Goal: Task Accomplishment & Management: Manage account settings

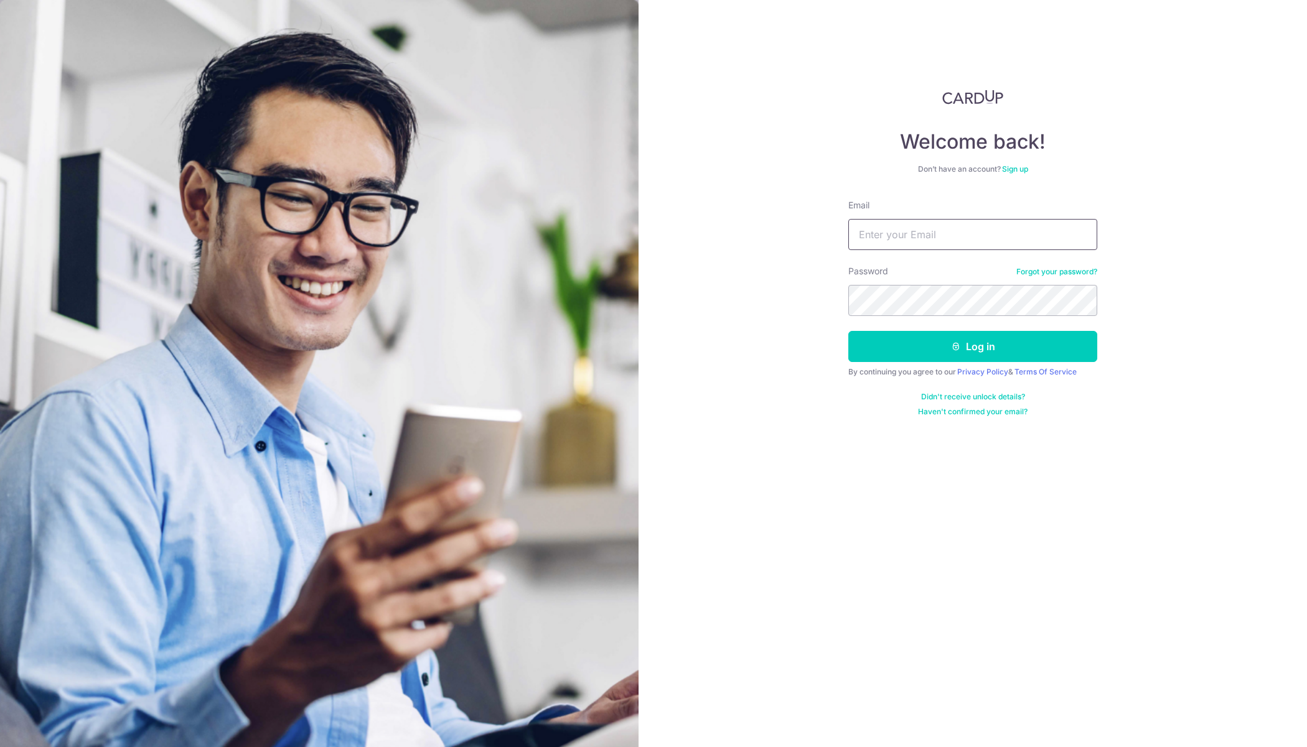
click at [938, 238] on input "Email" at bounding box center [972, 234] width 249 height 31
type input "[EMAIL_ADDRESS][DOMAIN_NAME]"
click at [1019, 345] on button "Log in" at bounding box center [972, 346] width 249 height 31
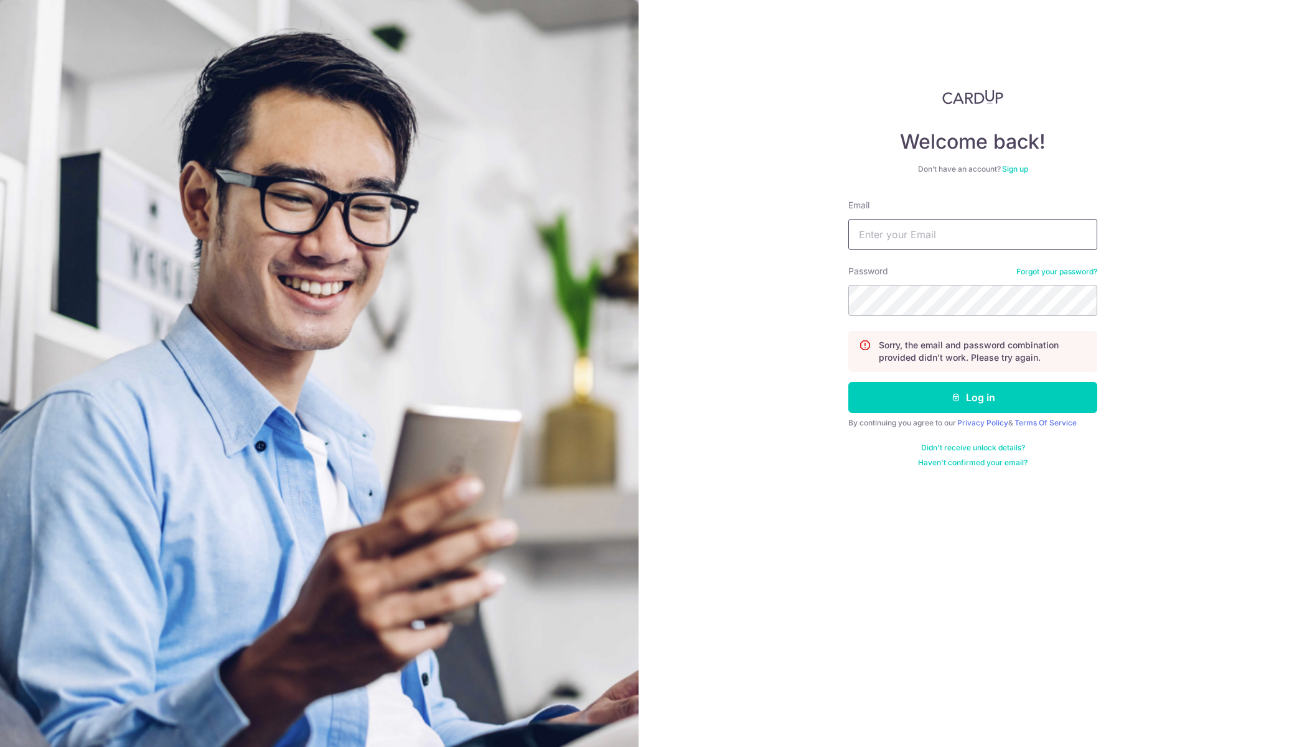
type input "[EMAIL_ADDRESS][DOMAIN_NAME]"
click at [747, 276] on div "Welcome back! Don’t have an account? Sign up Email dyeo96@hotmail.com Password …" at bounding box center [972, 373] width 668 height 747
click at [848, 382] on button "Log in" at bounding box center [972, 397] width 249 height 31
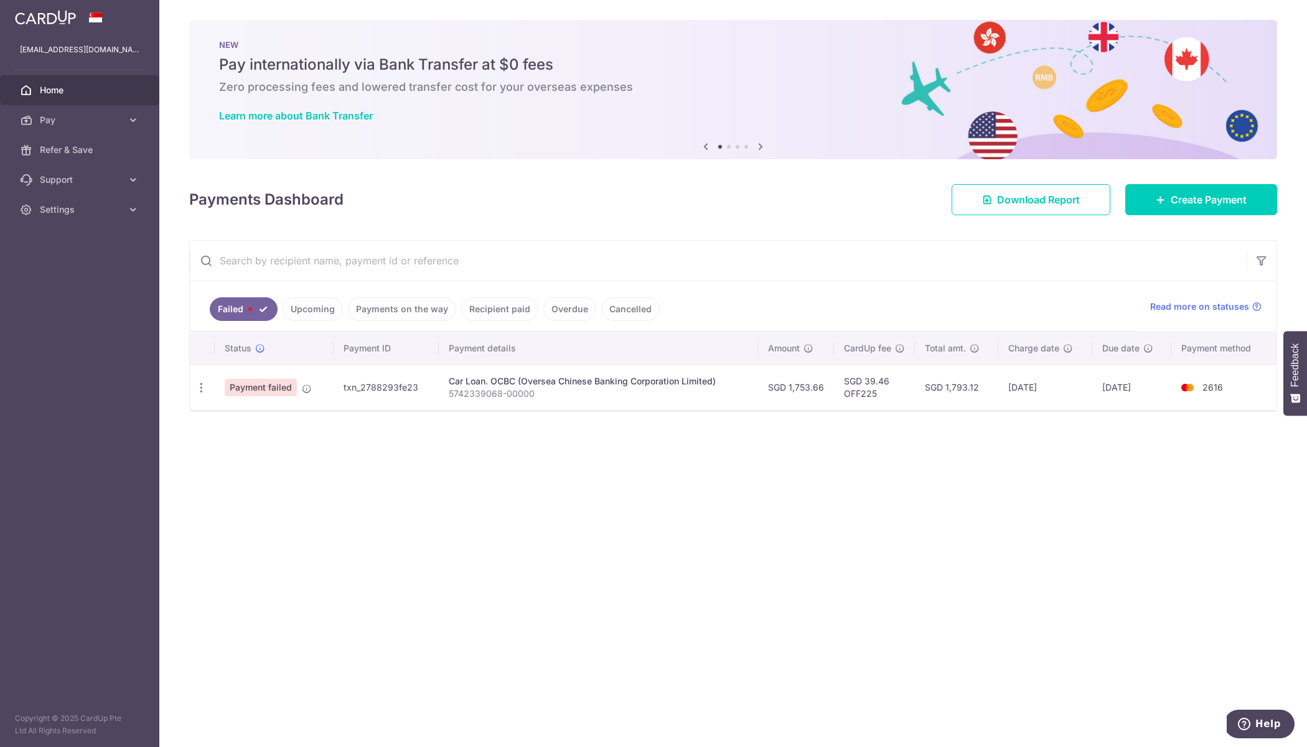
click at [272, 386] on span "Payment failed" at bounding box center [261, 387] width 72 height 17
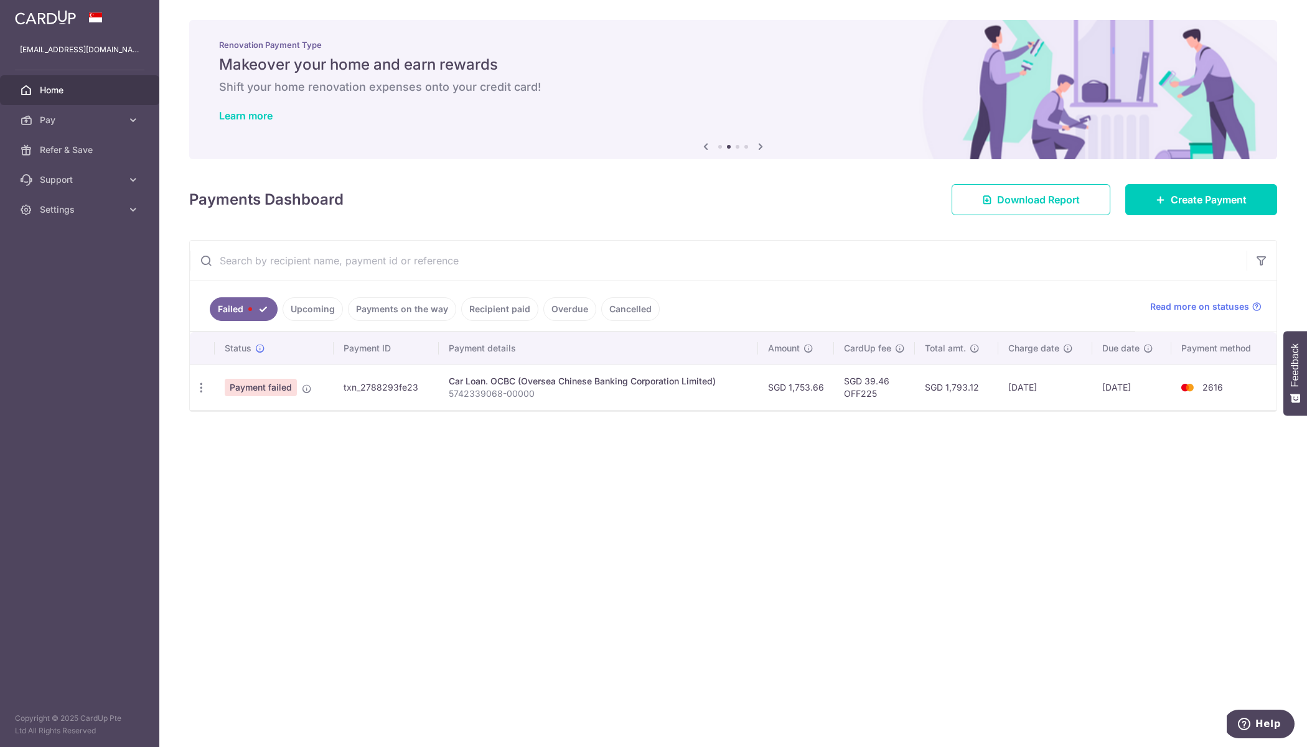
click at [1189, 388] on img at bounding box center [1187, 387] width 25 height 15
click at [790, 393] on td "SGD 1,753.66" at bounding box center [796, 387] width 76 height 45
click at [306, 391] on icon at bounding box center [307, 389] width 10 height 10
click at [201, 385] on icon "button" at bounding box center [201, 387] width 13 height 13
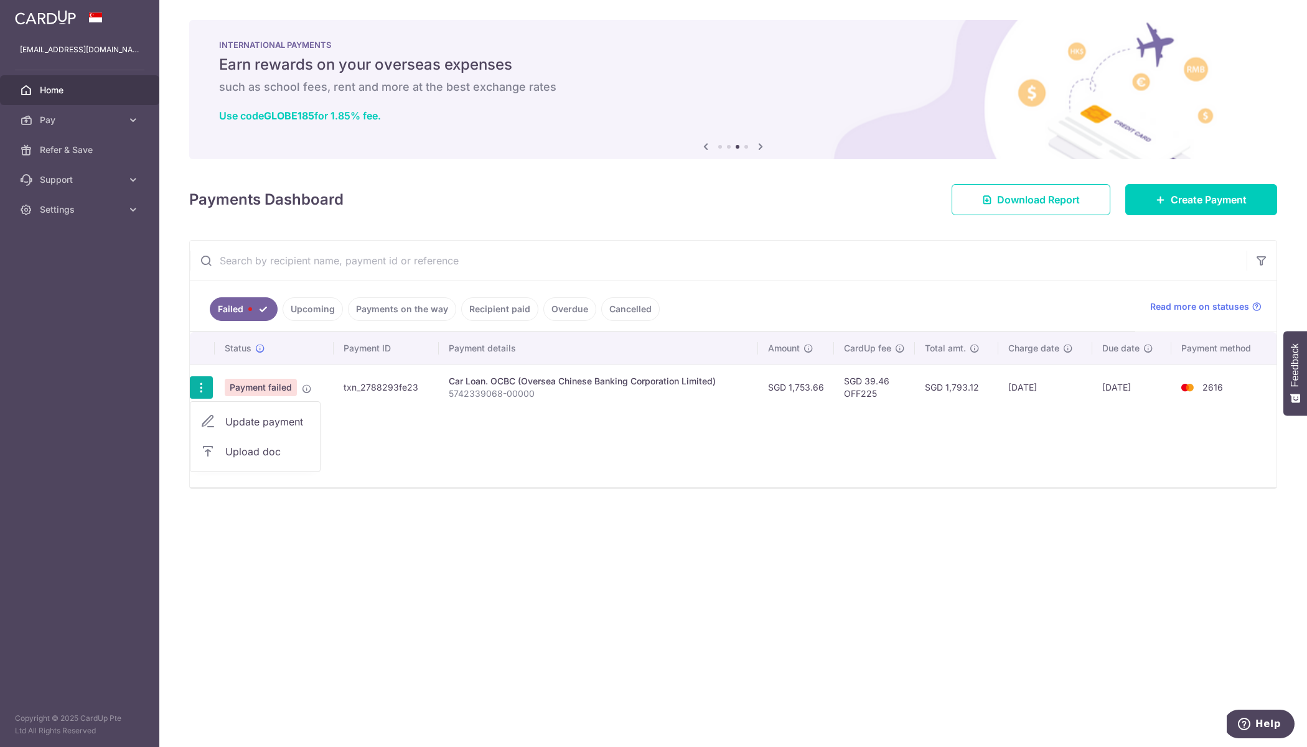
click at [241, 430] on link "Update payment" at bounding box center [254, 422] width 129 height 30
radio input "true"
type input "1,753.66"
type input "5742339068-00000"
type input "OFF225"
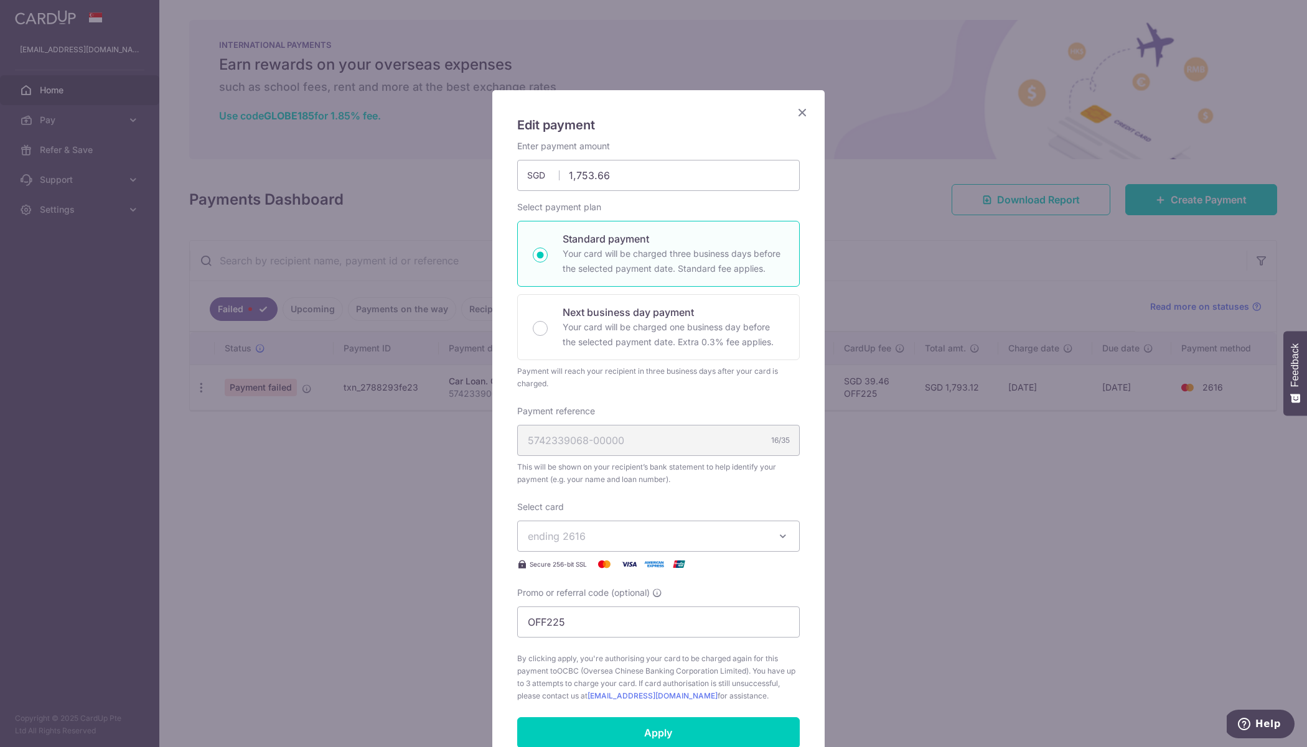
click at [625, 527] on button "ending 2616" at bounding box center [658, 536] width 282 height 31
click at [597, 599] on span "**** 5945" at bounding box center [582, 594] width 48 height 15
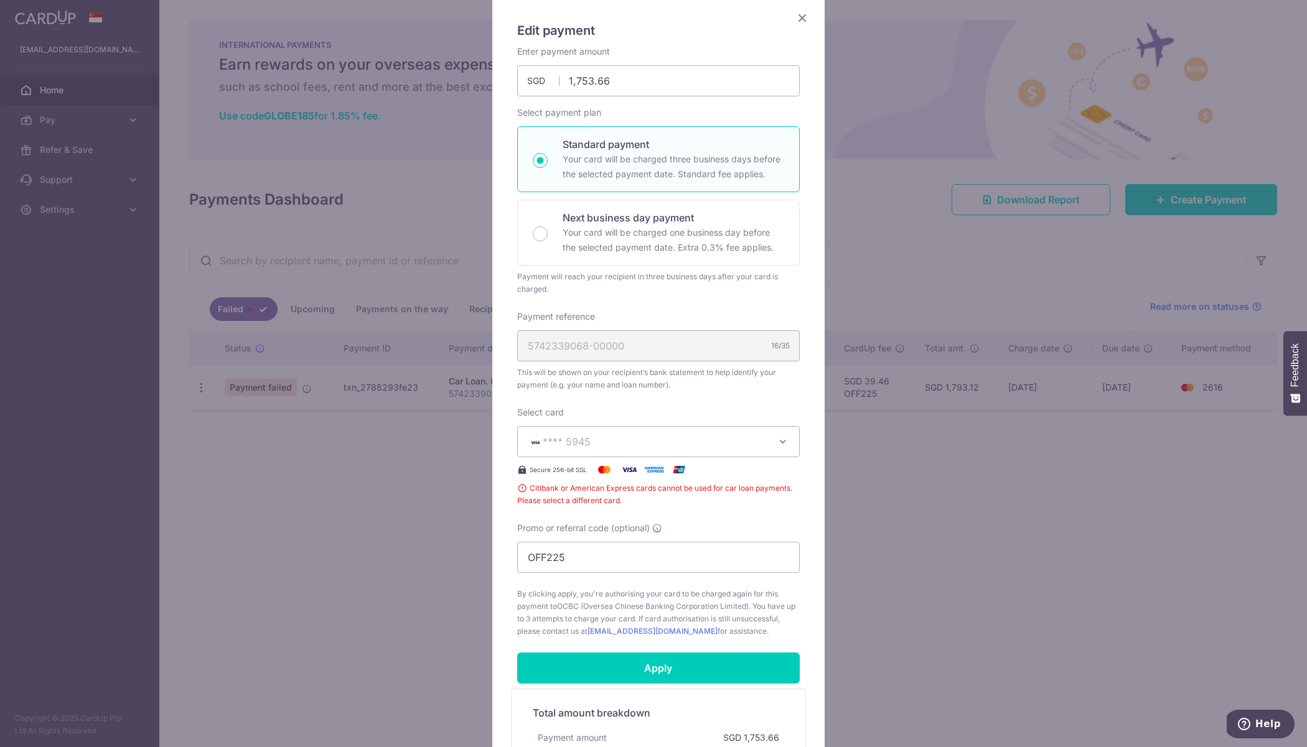
scroll to position [263, 0]
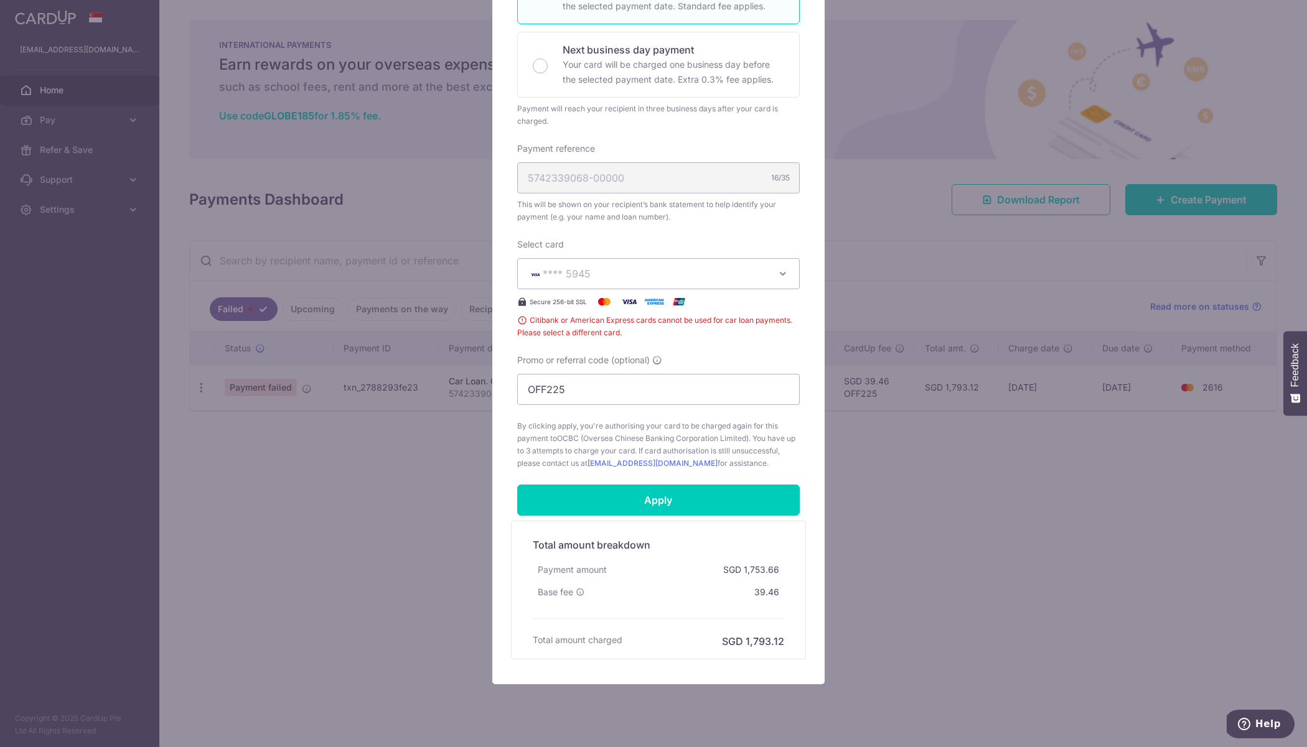
click at [767, 278] on button "**** 5945" at bounding box center [658, 273] width 282 height 31
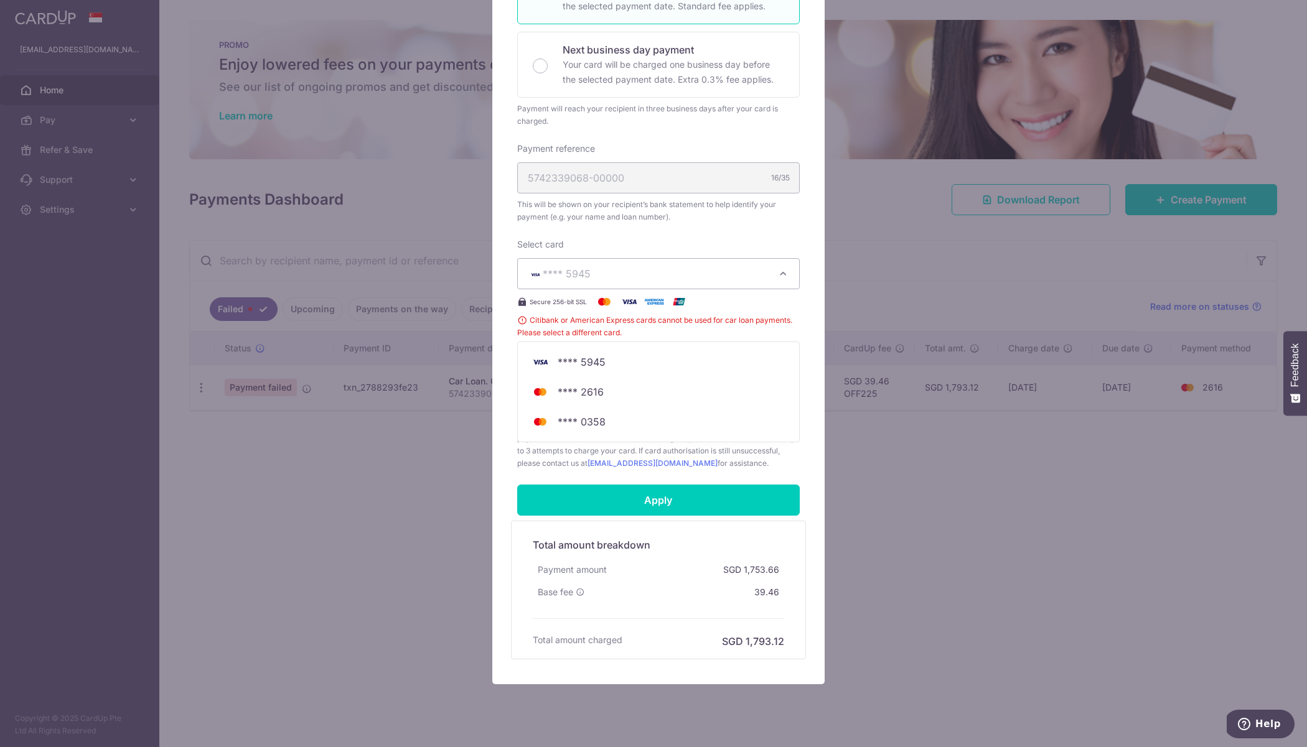
click at [699, 321] on span "Citibank or American Express cards cannot be used for car loan payments. Please…" at bounding box center [658, 326] width 282 height 25
click at [723, 281] on button "**** 5945" at bounding box center [658, 273] width 282 height 31
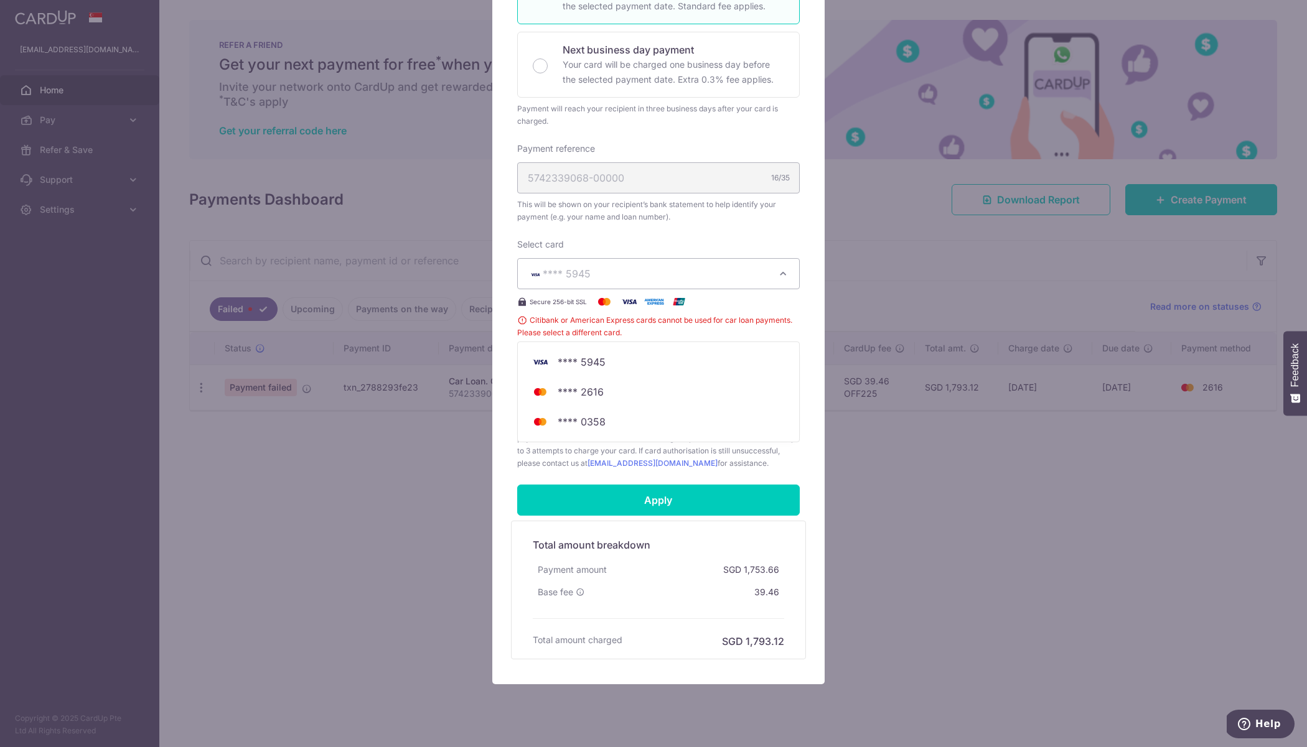
click at [772, 327] on span "Citibank or American Express cards cannot be used for car loan payments. Please…" at bounding box center [658, 326] width 282 height 25
click at [934, 470] on div "Edit payment By clicking apply, you will make changes to all payments to OCBC (…" at bounding box center [653, 373] width 1307 height 747
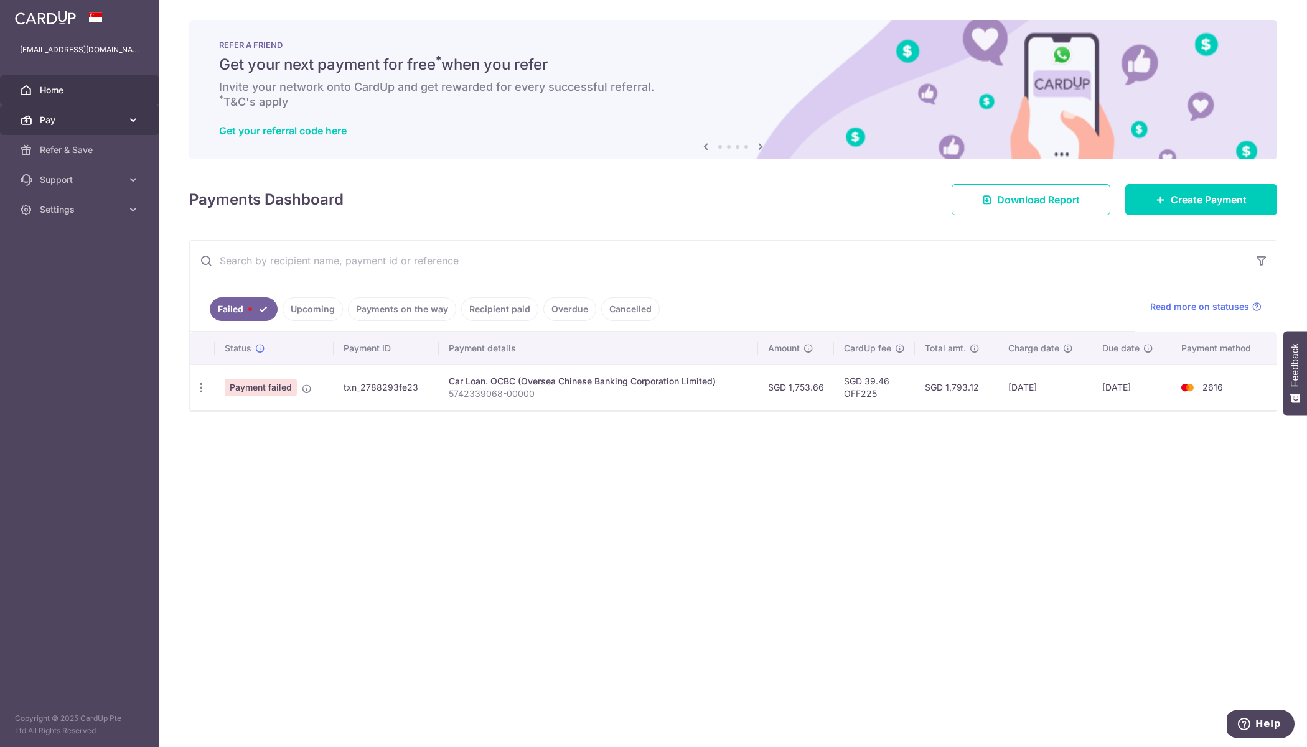
click at [110, 124] on span "Pay" at bounding box center [81, 120] width 82 height 12
click at [76, 148] on span "Payments" at bounding box center [81, 150] width 82 height 12
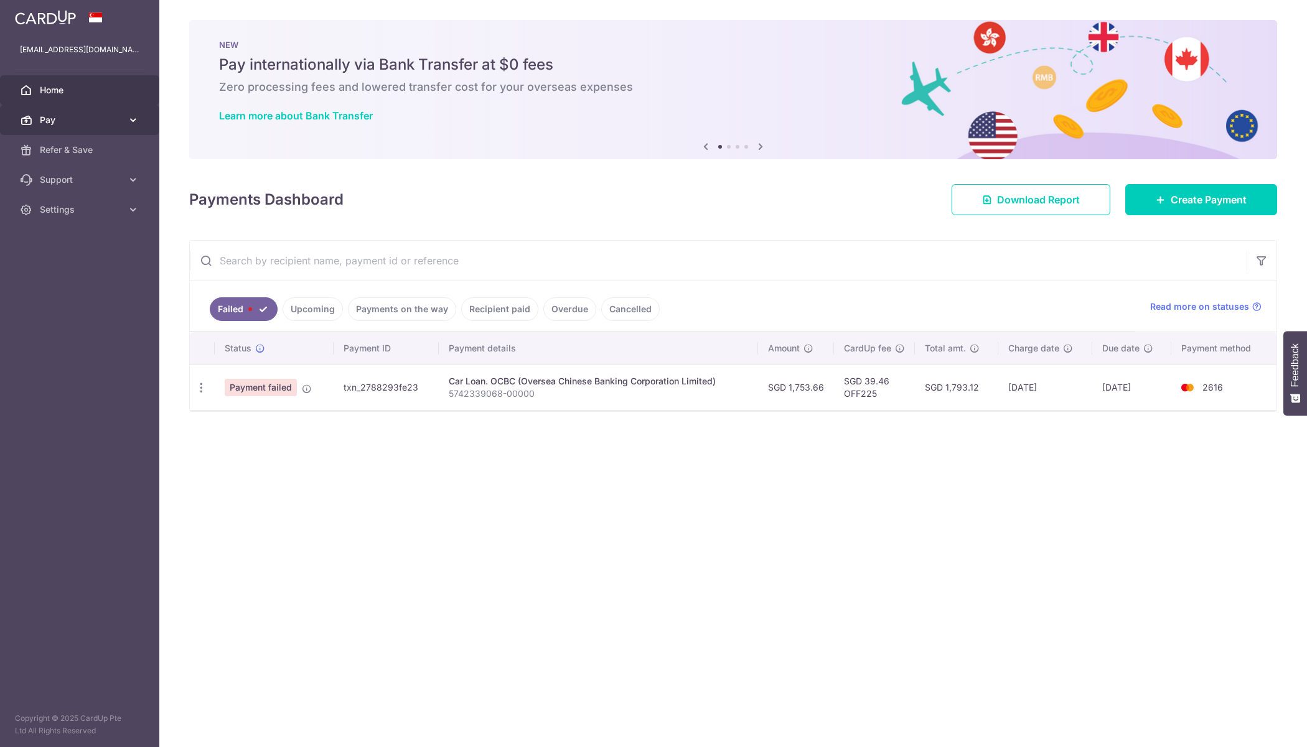
click at [83, 114] on span "Pay" at bounding box center [81, 120] width 82 height 12
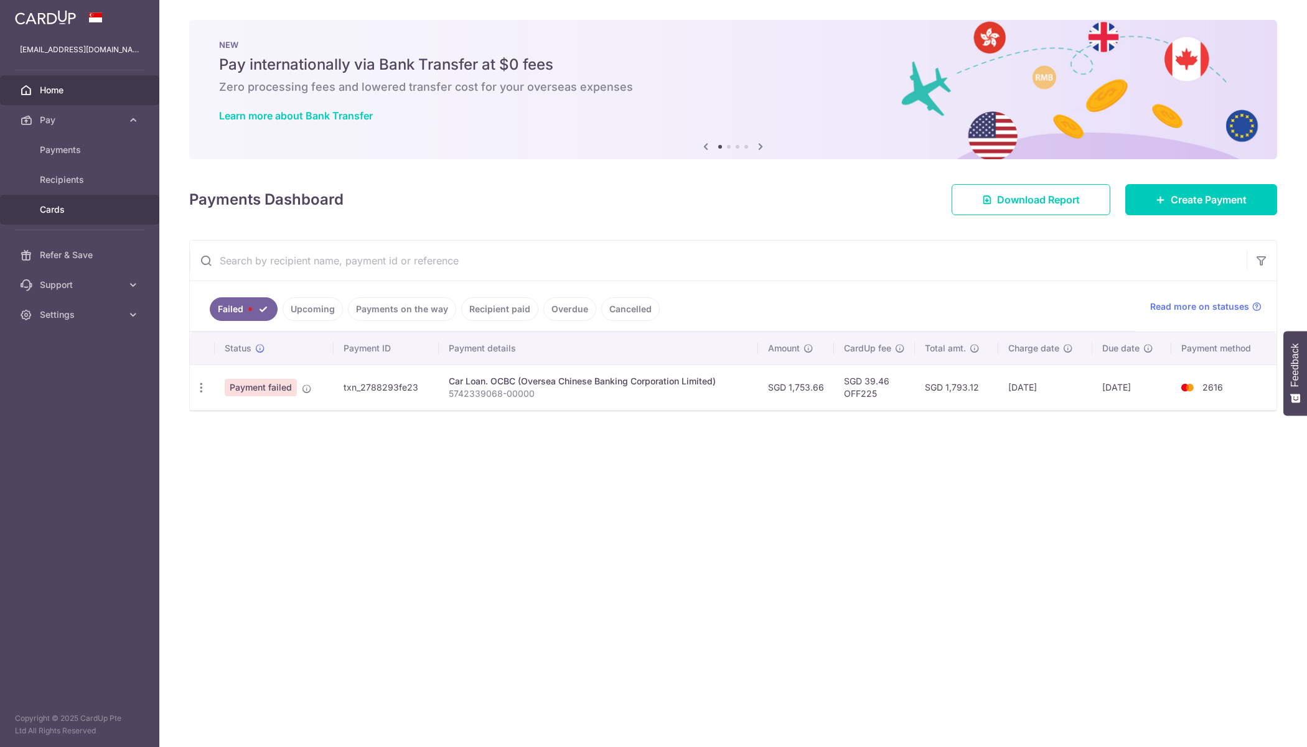
click at [82, 200] on link "Cards" at bounding box center [79, 210] width 159 height 30
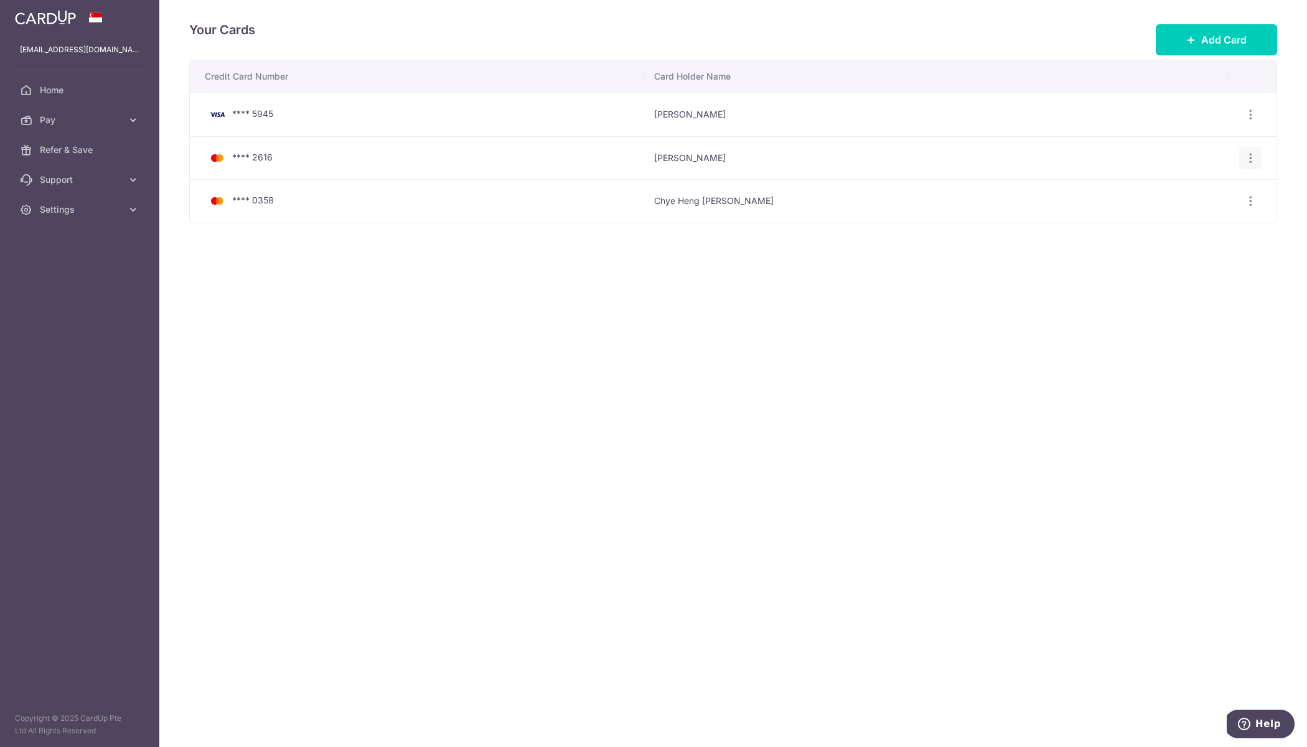
click at [1249, 121] on icon "button" at bounding box center [1250, 114] width 13 height 13
click at [1208, 194] on span "View/Edit" at bounding box center [1208, 192] width 85 height 15
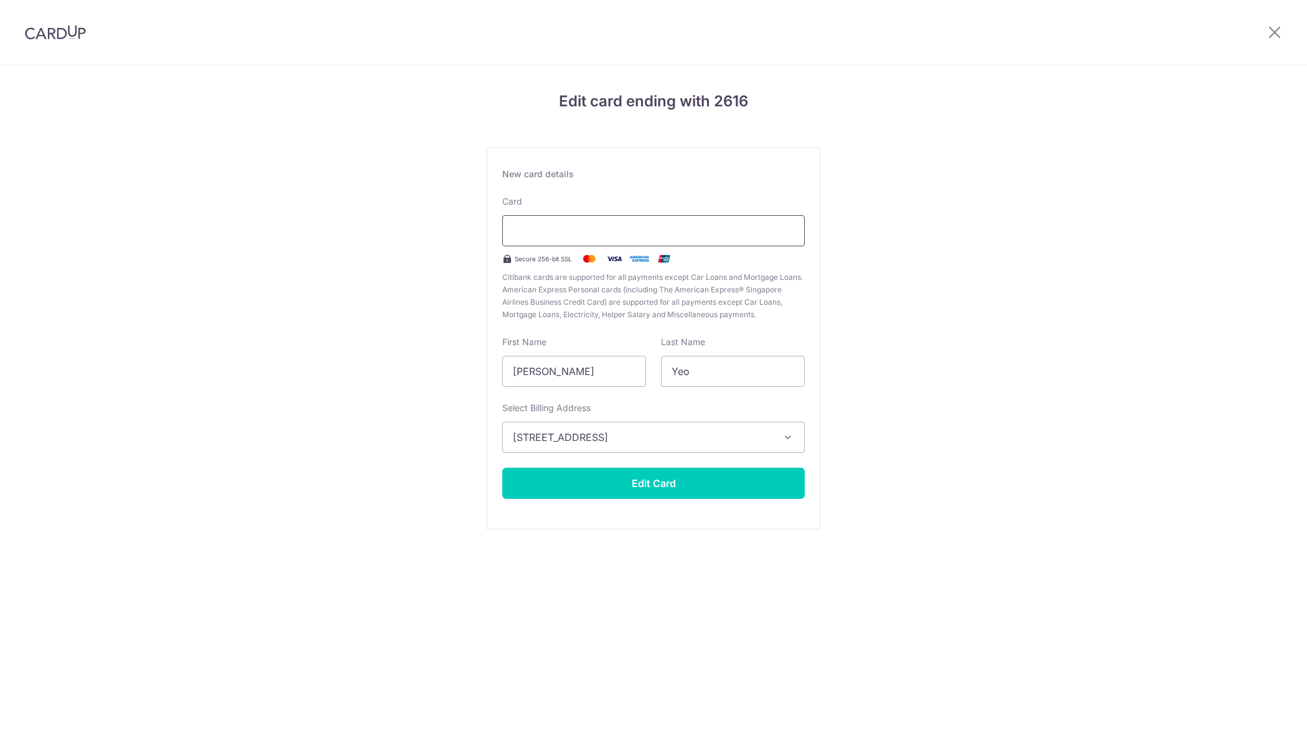
click at [569, 222] on div at bounding box center [653, 230] width 302 height 31
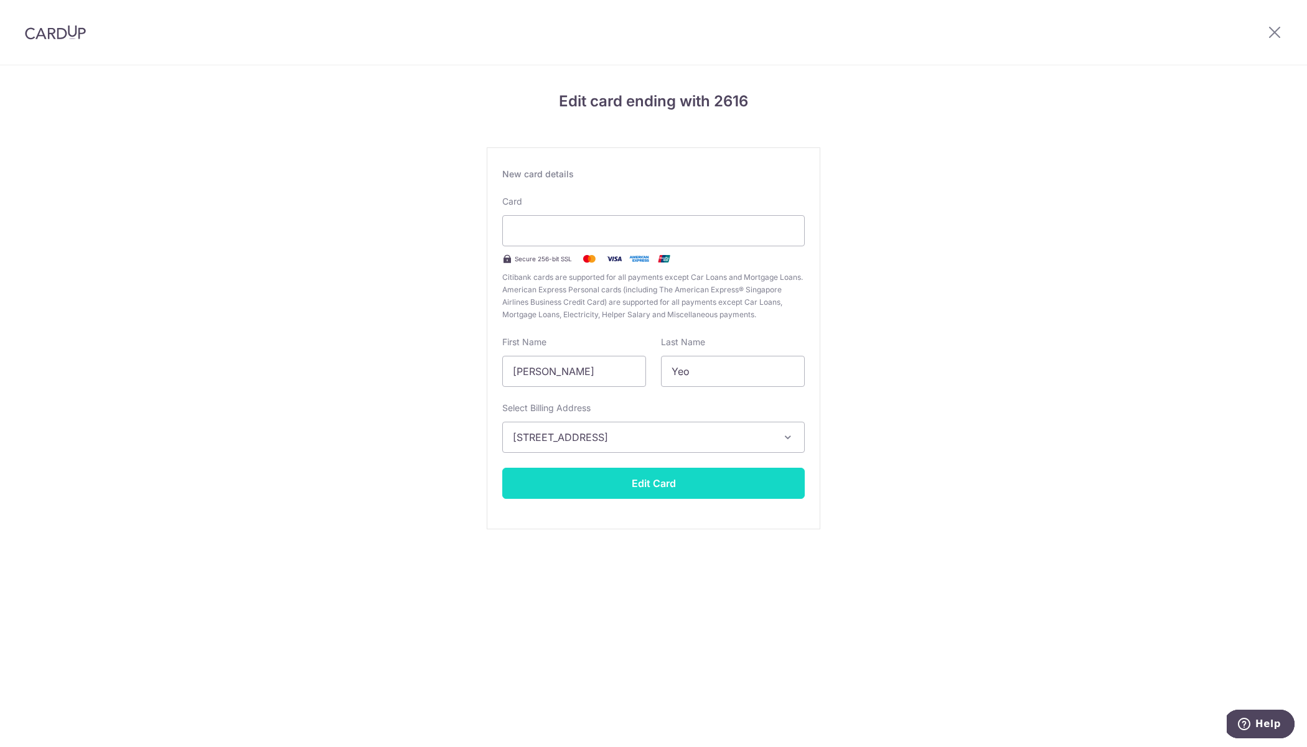
click at [654, 490] on button "Edit Card" at bounding box center [653, 483] width 302 height 31
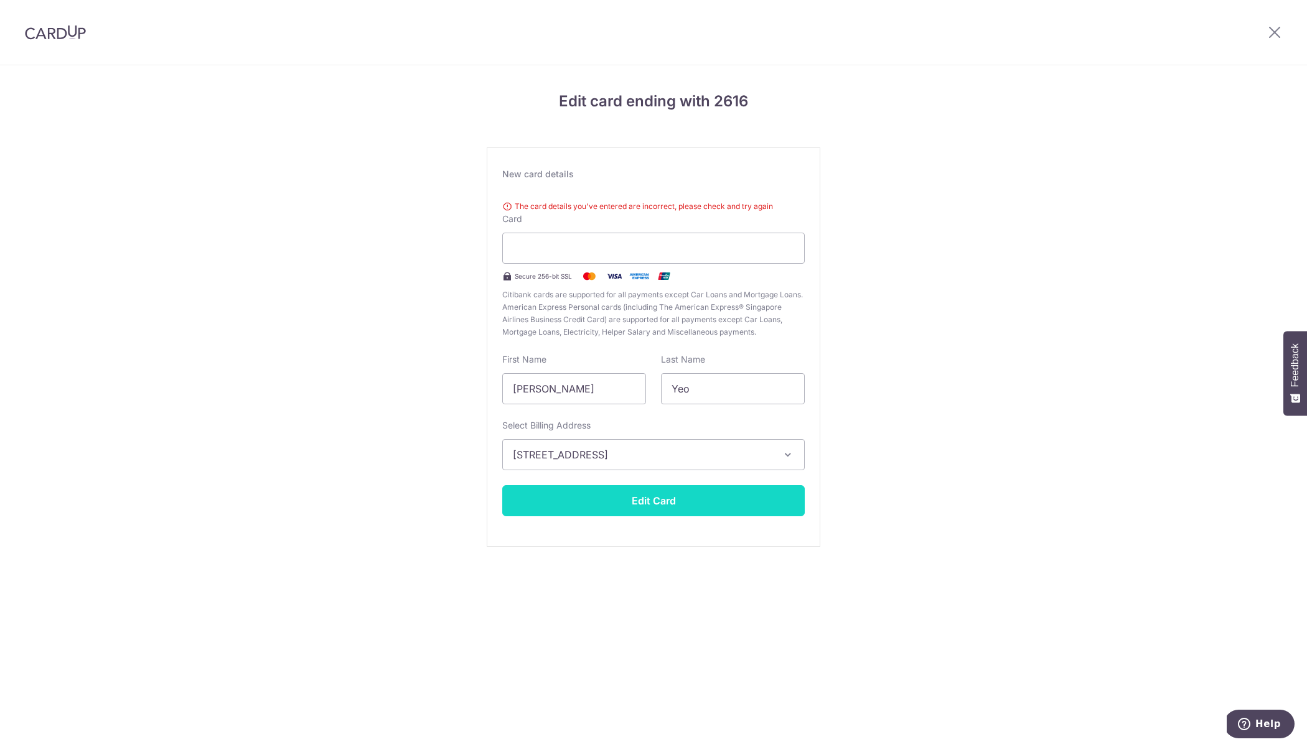
click at [620, 497] on button "Edit Card" at bounding box center [653, 500] width 302 height 31
click at [1272, 27] on icon at bounding box center [1274, 32] width 15 height 16
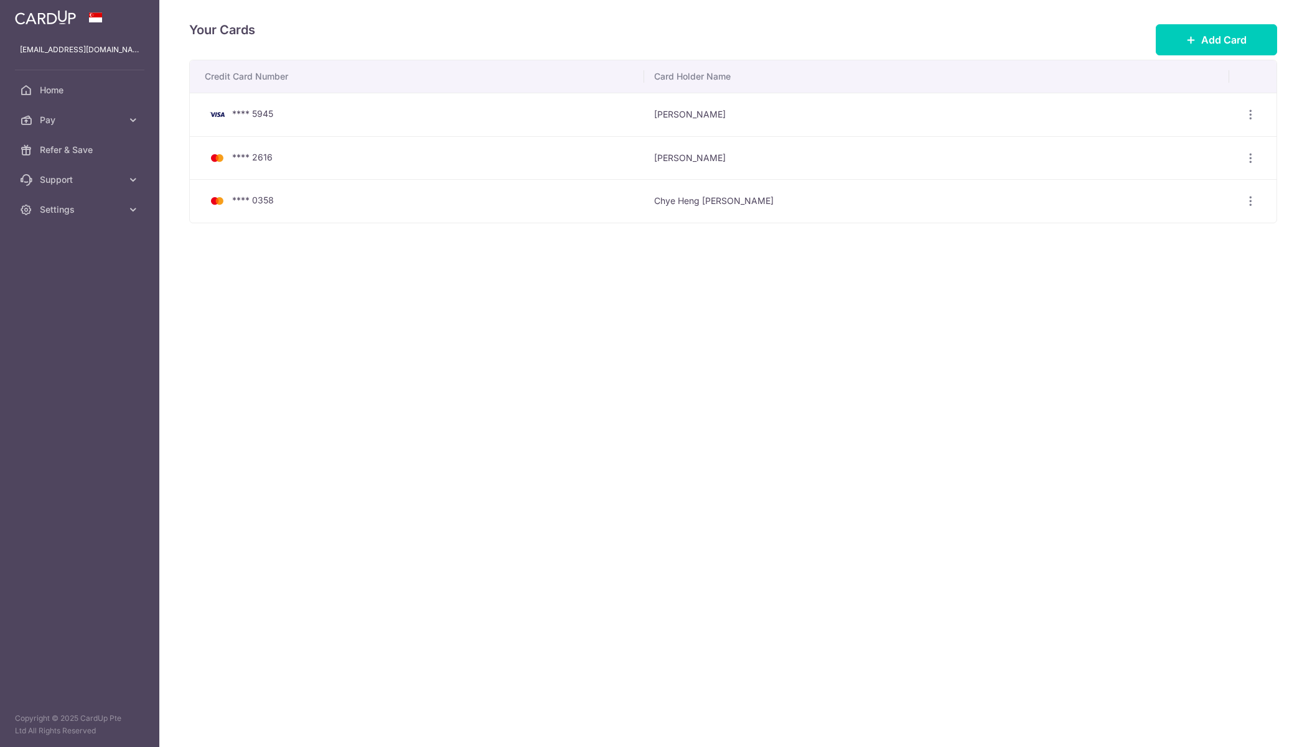
click at [1268, 156] on td "View/Edit Delete" at bounding box center [1253, 158] width 48 height 44
click at [1253, 121] on icon "button" at bounding box center [1250, 114] width 13 height 13
click at [1182, 225] on span "Delete" at bounding box center [1208, 222] width 85 height 15
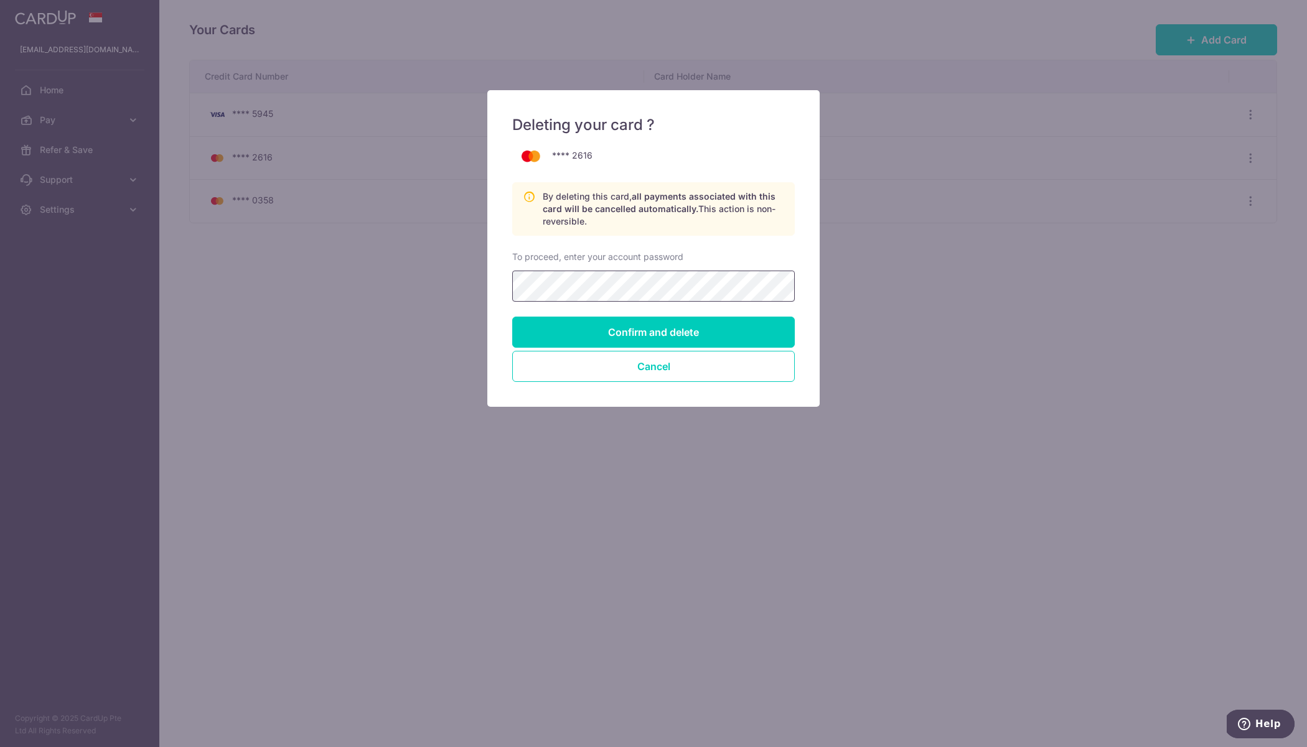
click at [512, 317] on input "Confirm and delete" at bounding box center [653, 332] width 282 height 31
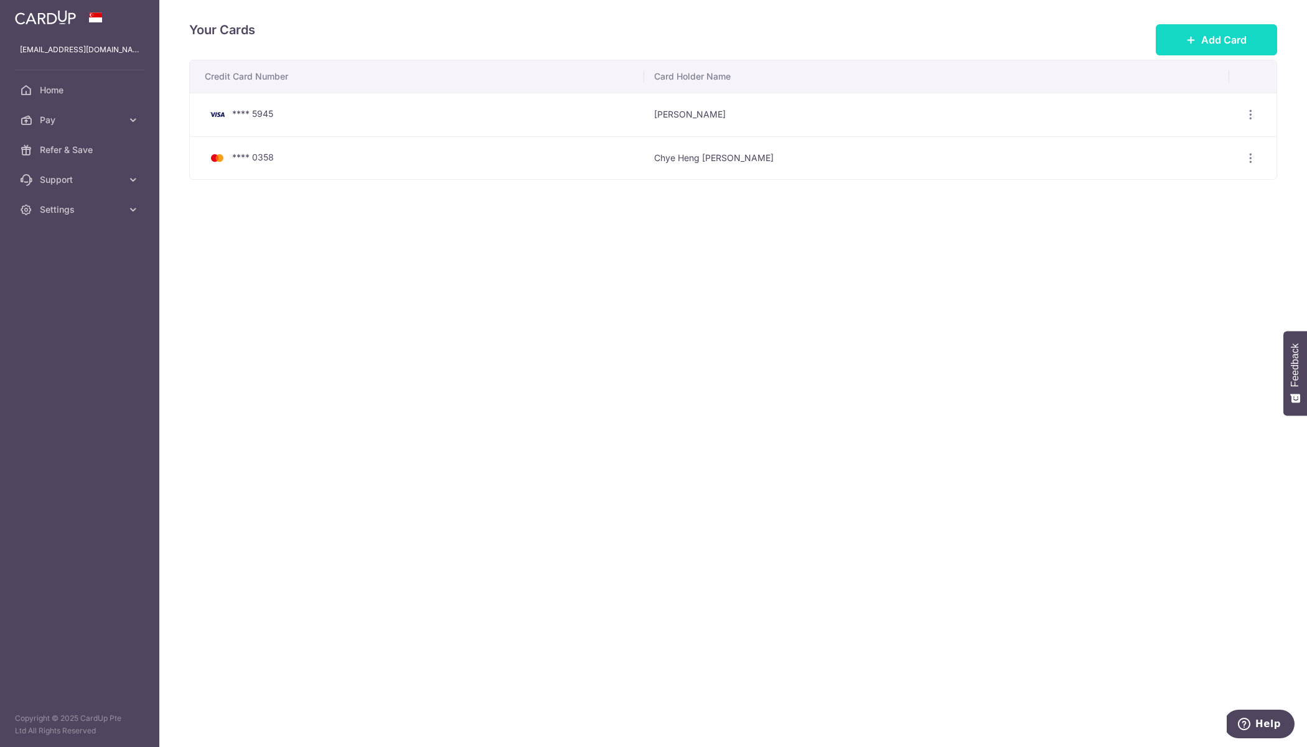
click at [1231, 36] on span "Add Card" at bounding box center [1223, 39] width 45 height 15
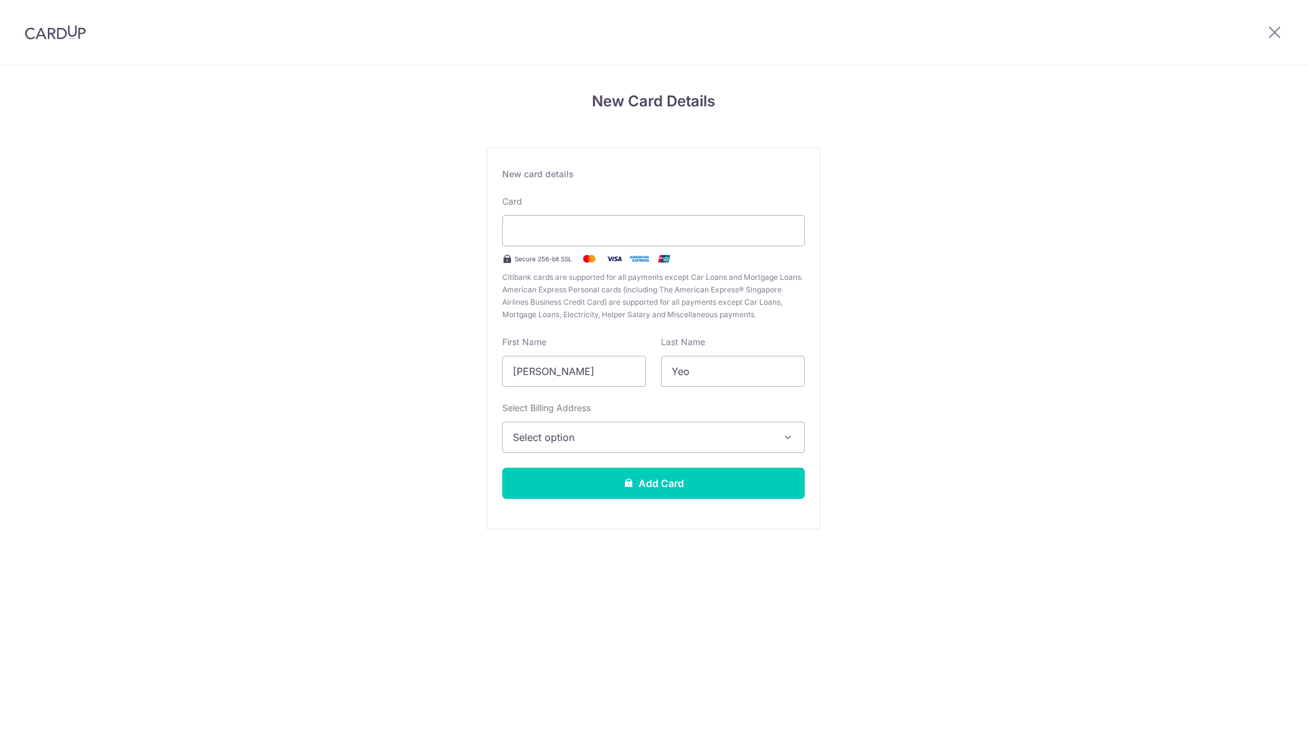
click at [727, 240] on div at bounding box center [653, 230] width 302 height 31
drag, startPoint x: 599, startPoint y: 371, endPoint x: 379, endPoint y: 359, distance: 220.6
click at [379, 359] on div "New Card Details New card details Card Secure 256-bit SSL Citibank cards are su…" at bounding box center [653, 326] width 1307 height 523
type input "Daniel"
click at [701, 450] on button "Select option" at bounding box center [653, 437] width 302 height 31
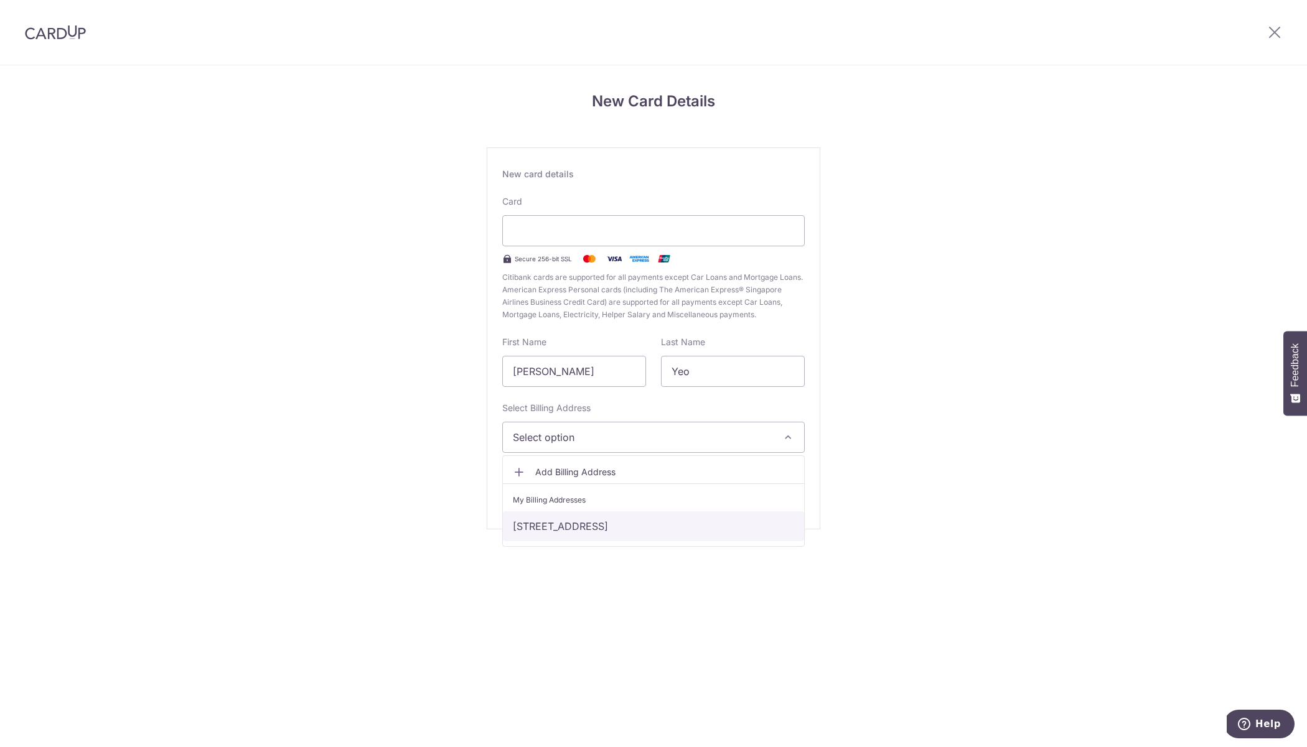
click at [681, 528] on link "03-12, 4 SHUNFU ROAD , Singapore, Singapore-575743" at bounding box center [653, 526] width 301 height 30
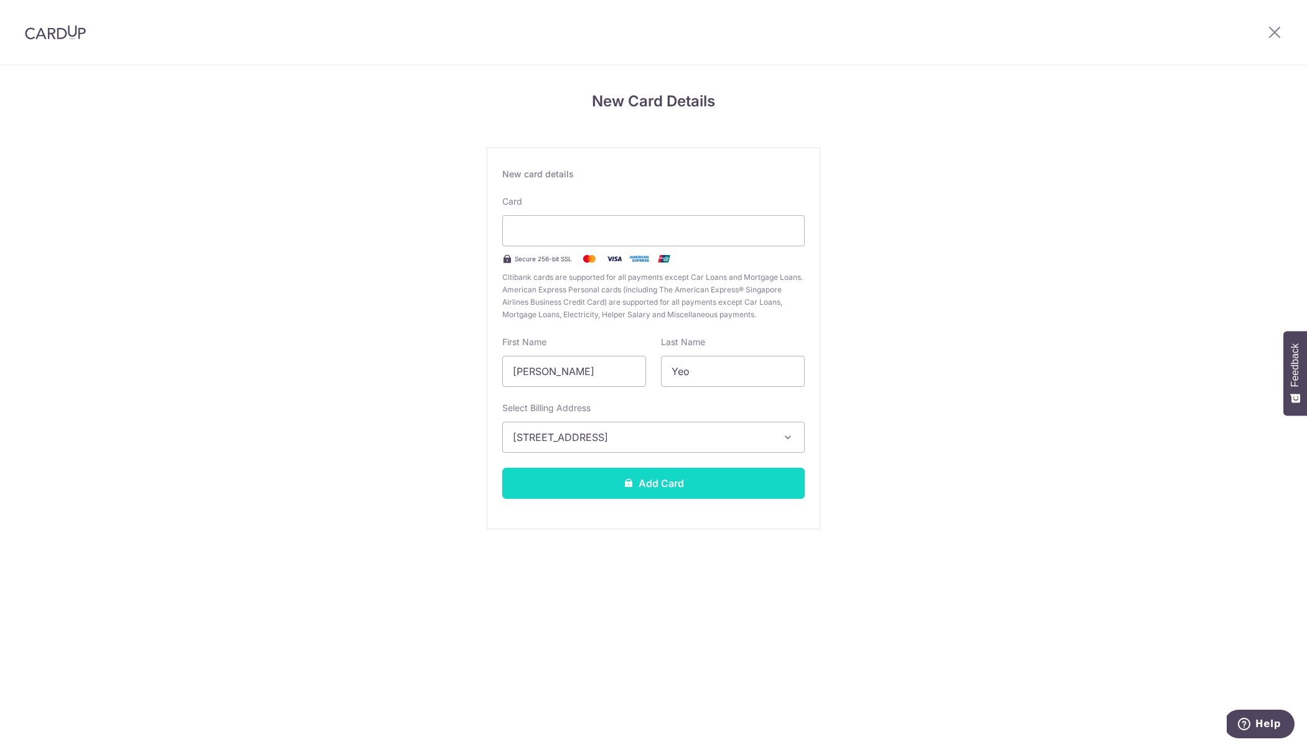
click at [686, 489] on button "Add Card" at bounding box center [653, 483] width 302 height 31
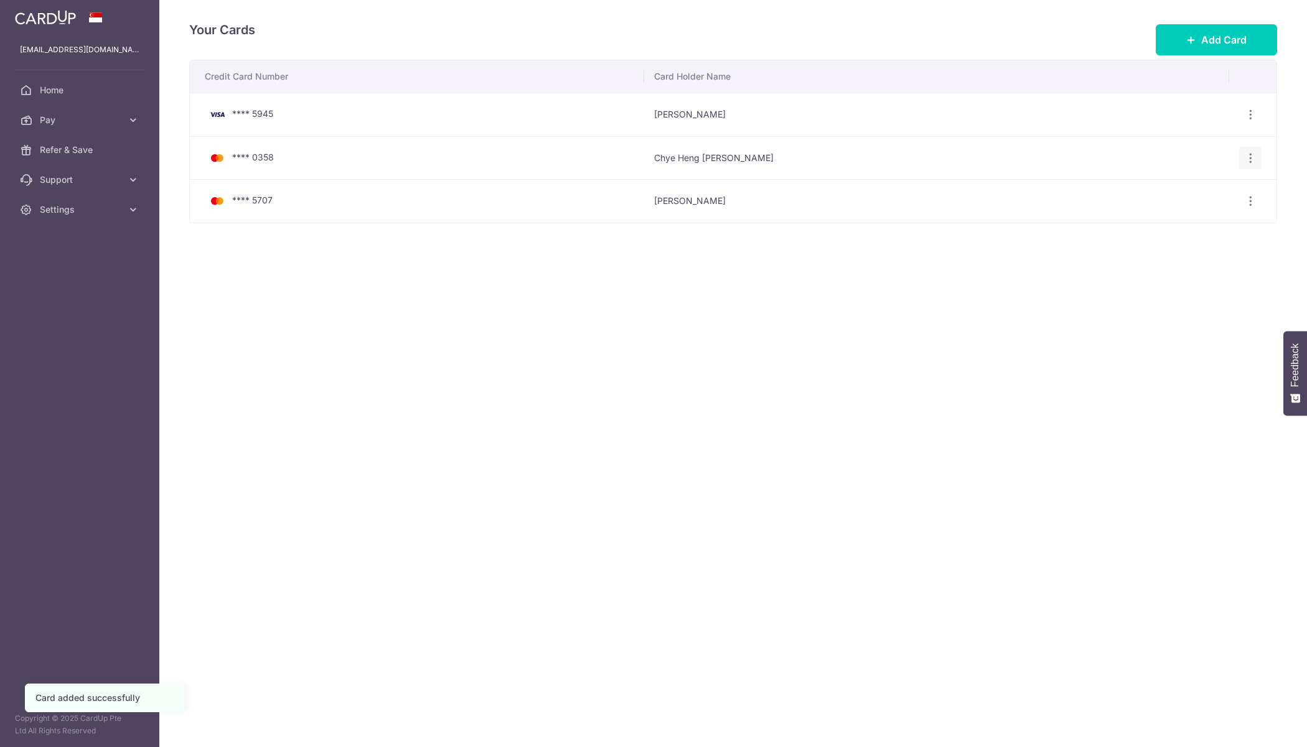
click at [1256, 156] on div "View/Edit [GEOGRAPHIC_DATA]" at bounding box center [1250, 158] width 23 height 23
click at [1248, 121] on icon "button" at bounding box center [1250, 114] width 13 height 13
click at [1188, 227] on span "Delete" at bounding box center [1208, 222] width 85 height 15
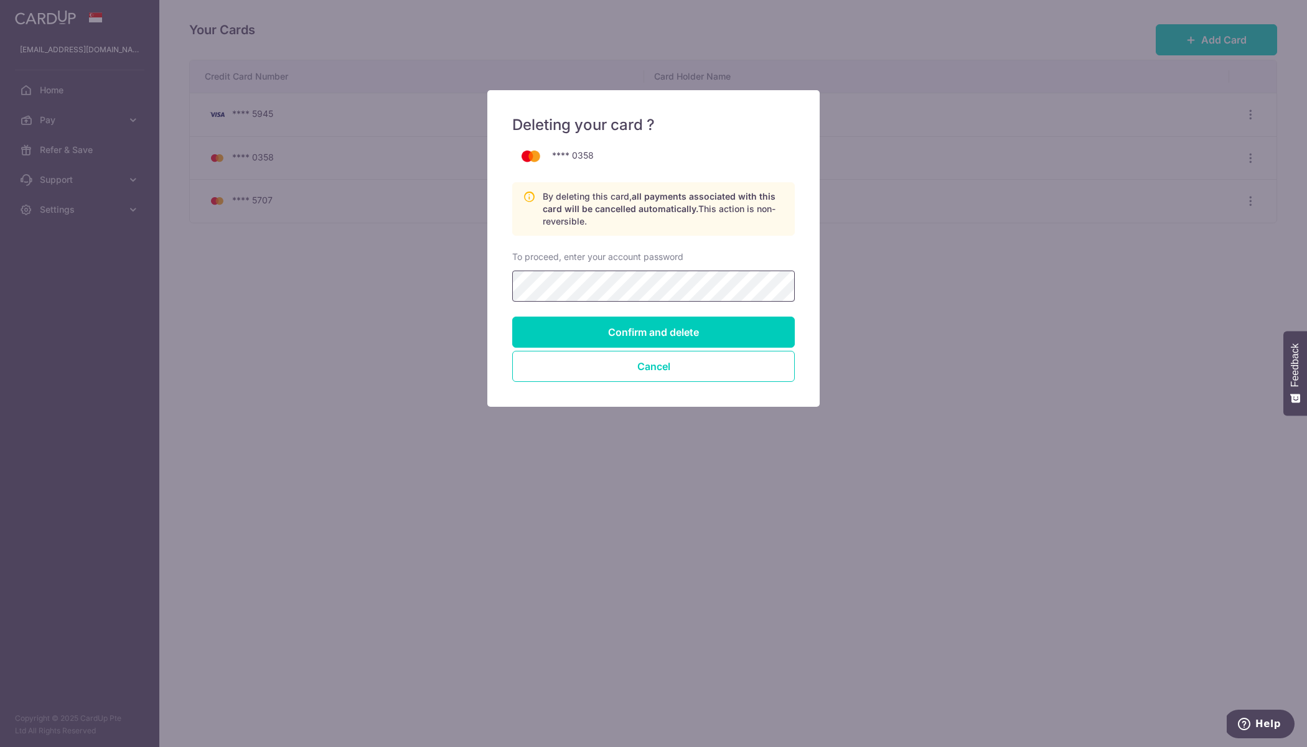
click at [512, 317] on input "Confirm and delete" at bounding box center [653, 332] width 282 height 31
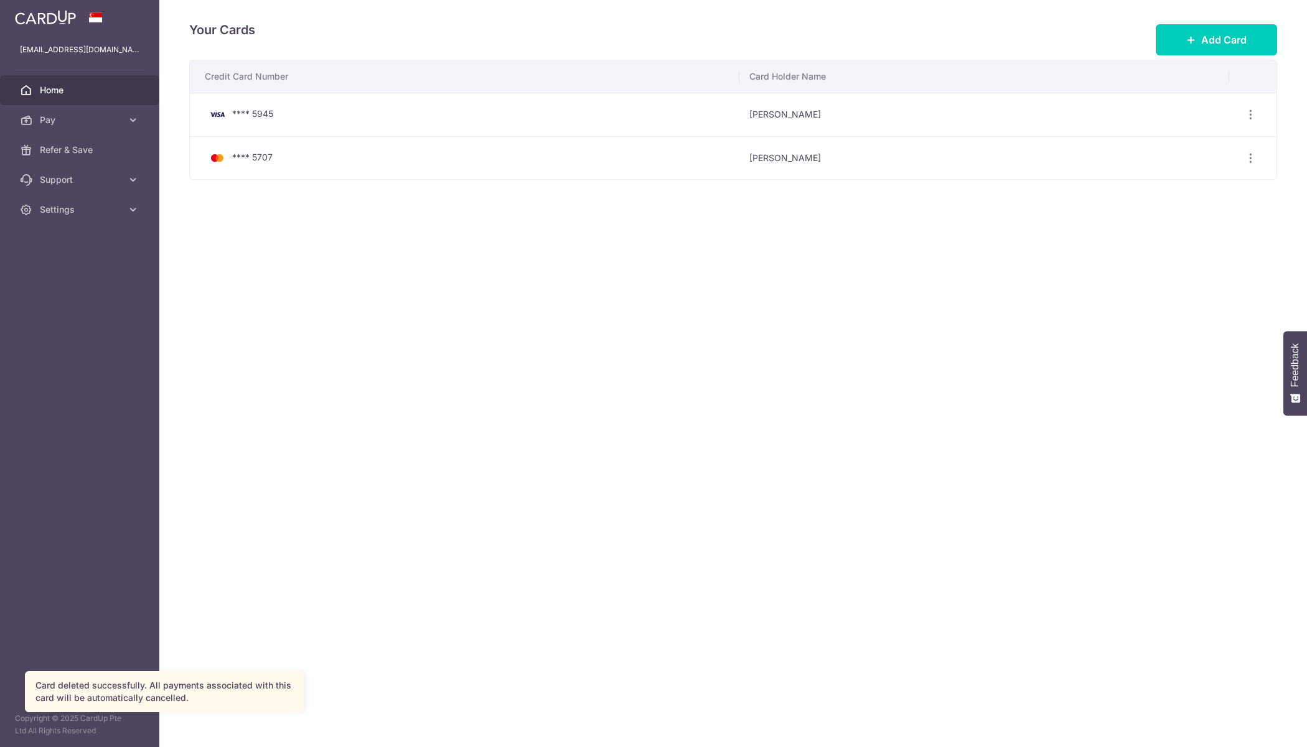
click at [73, 93] on span "Home" at bounding box center [81, 90] width 82 height 12
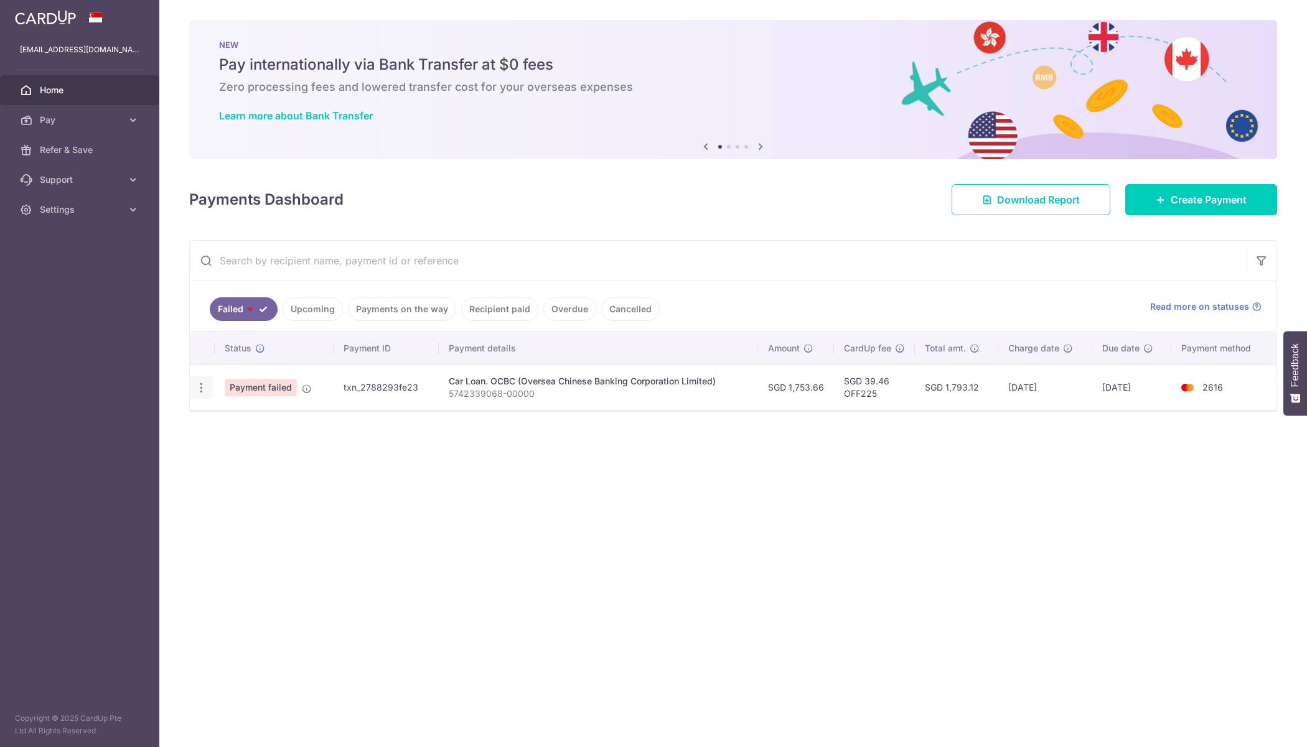
click at [202, 390] on icon "button" at bounding box center [201, 387] width 13 height 13
click at [232, 420] on span "Update payment" at bounding box center [267, 421] width 85 height 15
radio input "true"
type input "1,753.66"
type input "5742339068-00000"
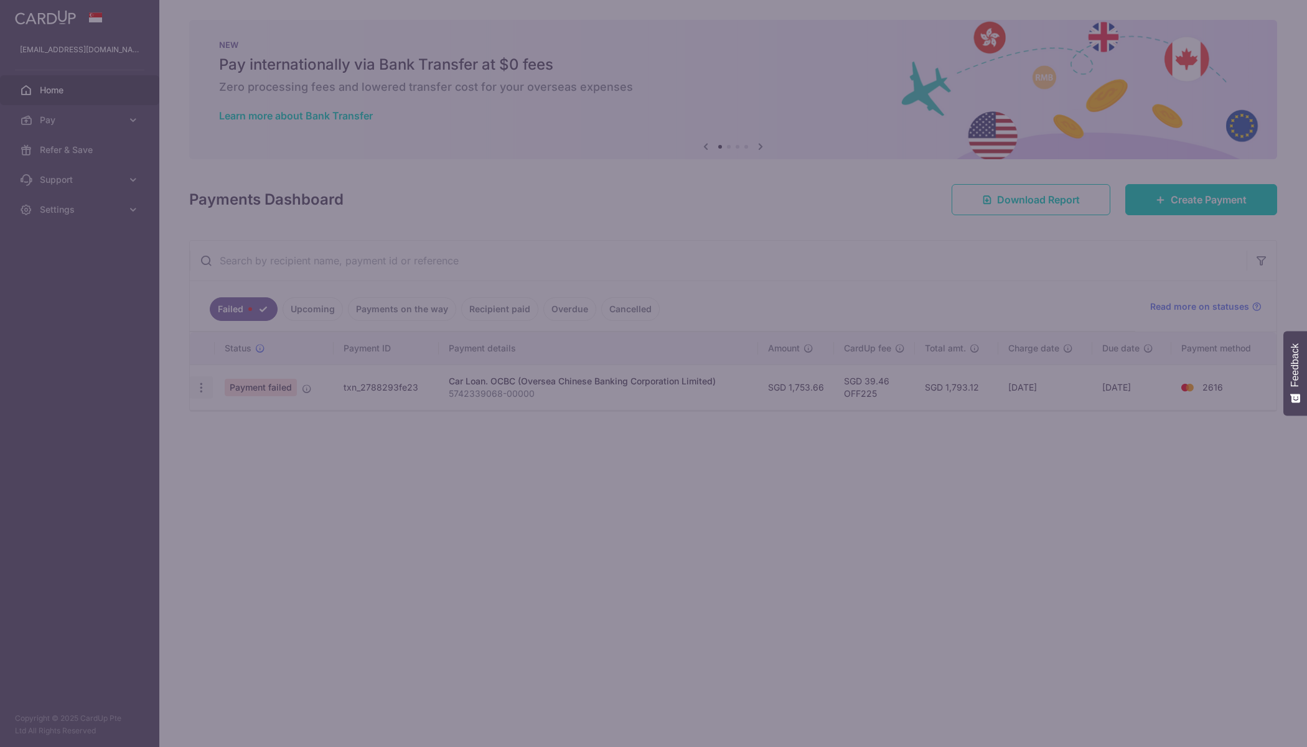
type input "OFF225"
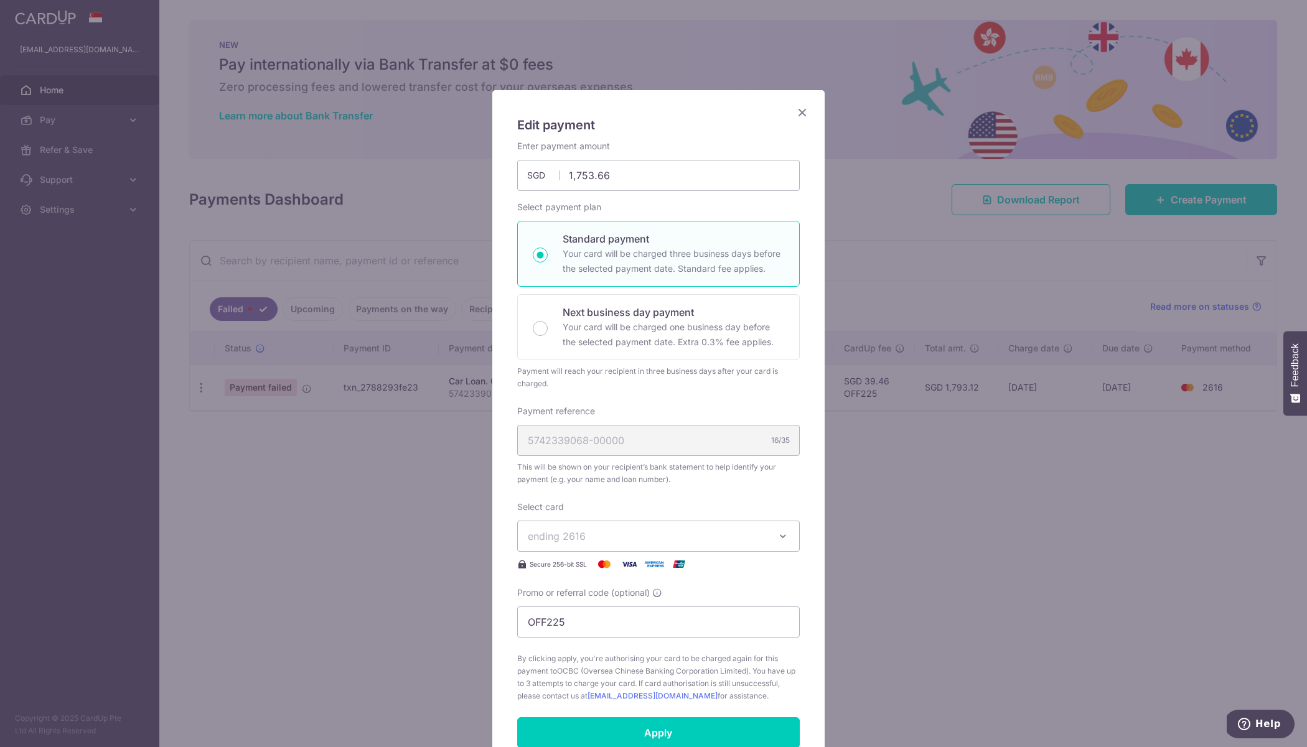
click at [765, 544] on button "ending 2616" at bounding box center [658, 536] width 282 height 31
click at [594, 631] on span "**** 5707" at bounding box center [581, 624] width 47 height 15
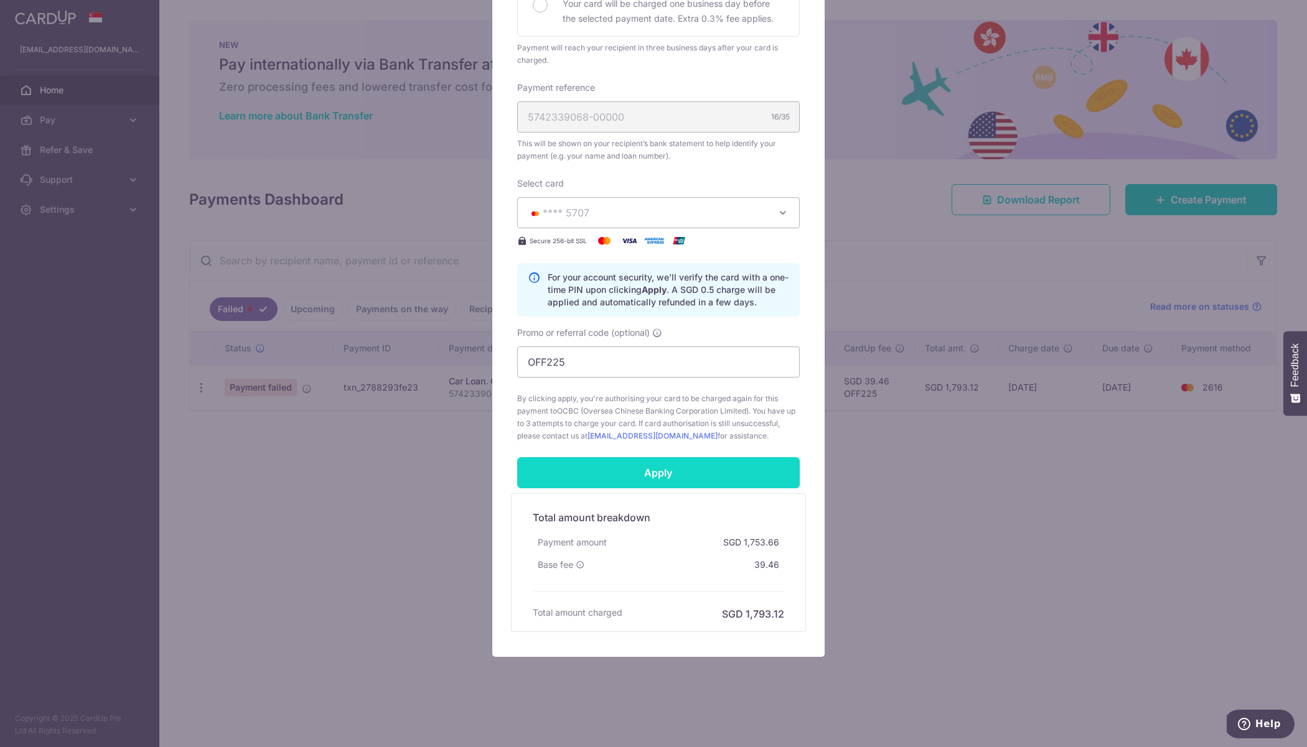
click at [627, 475] on input "Apply" at bounding box center [658, 472] width 282 height 31
